Goal: Find contact information: Find contact information

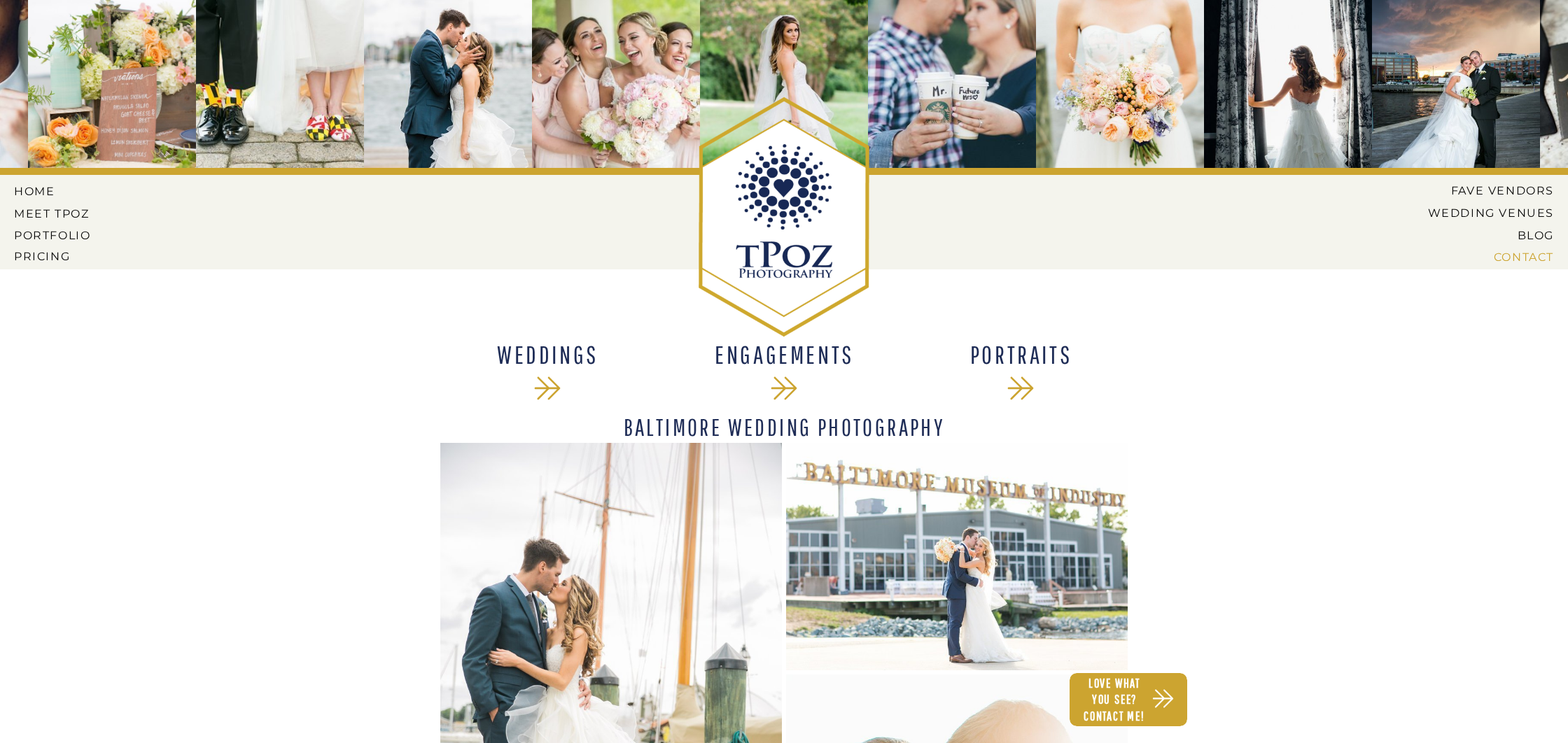
click at [1532, 259] on nav "CONTACT" at bounding box center [1499, 257] width 110 height 12
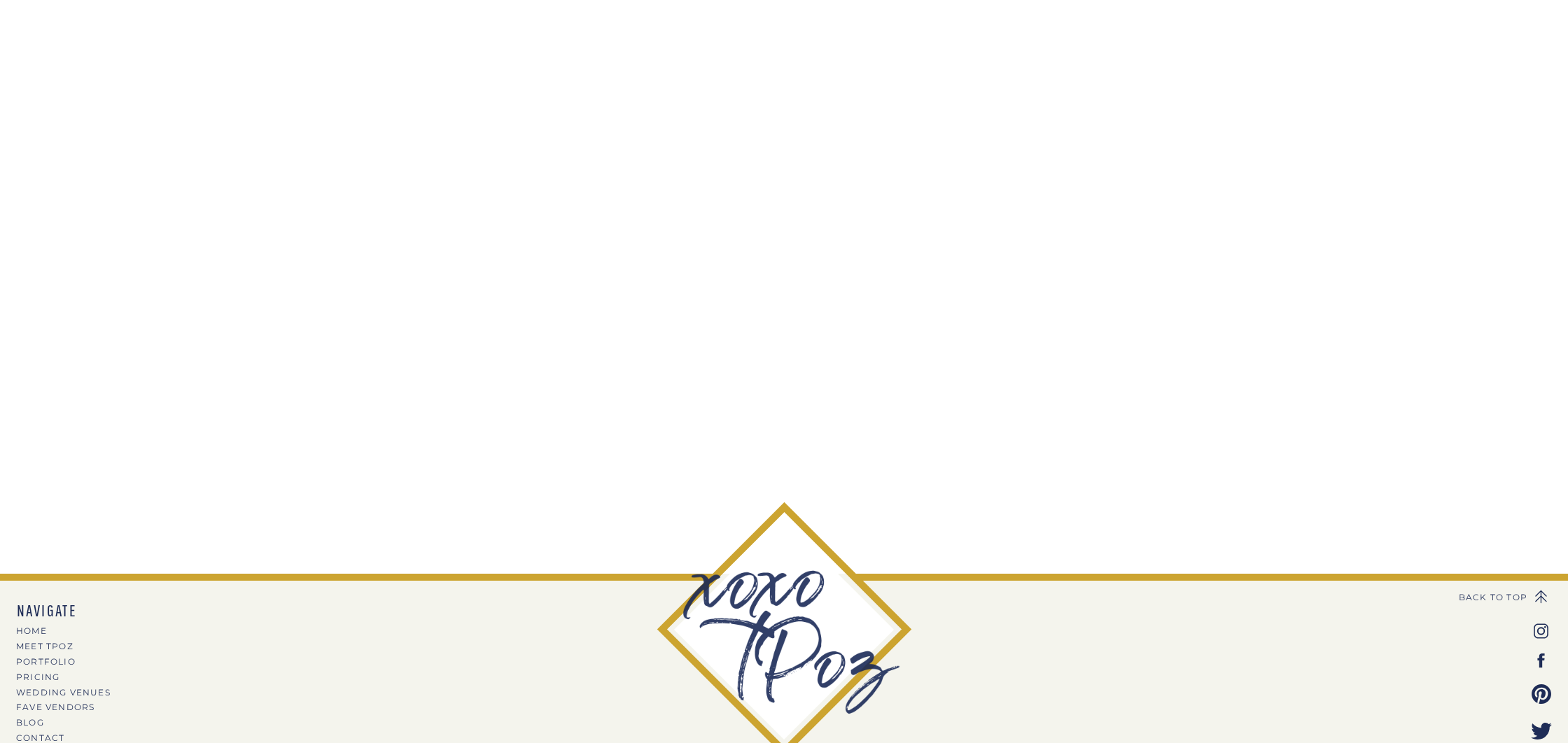
scroll to position [478, 0]
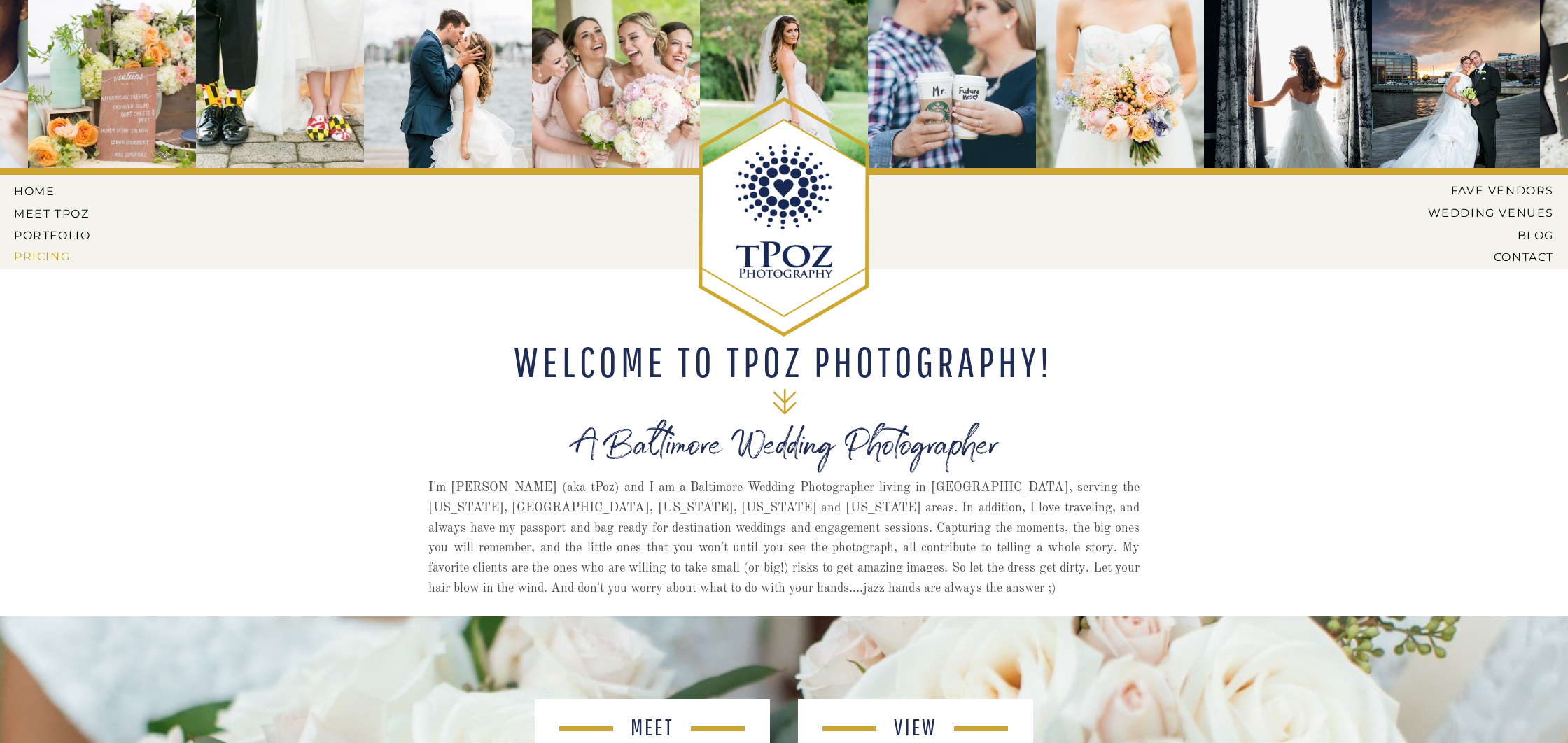
click at [35, 255] on nav "Pricing" at bounding box center [54, 256] width 79 height 12
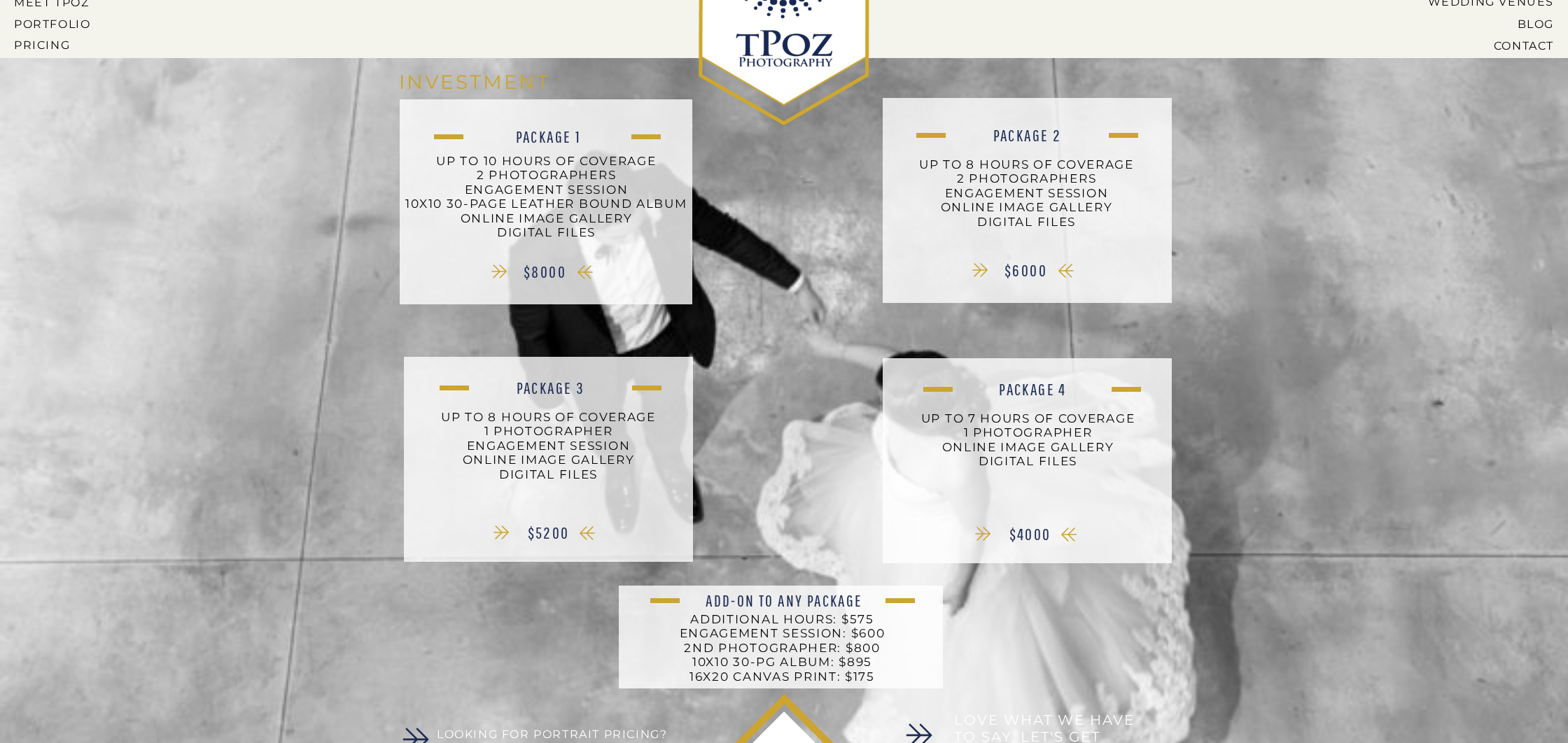
scroll to position [214, 0]
